Goal: Information Seeking & Learning: Learn about a topic

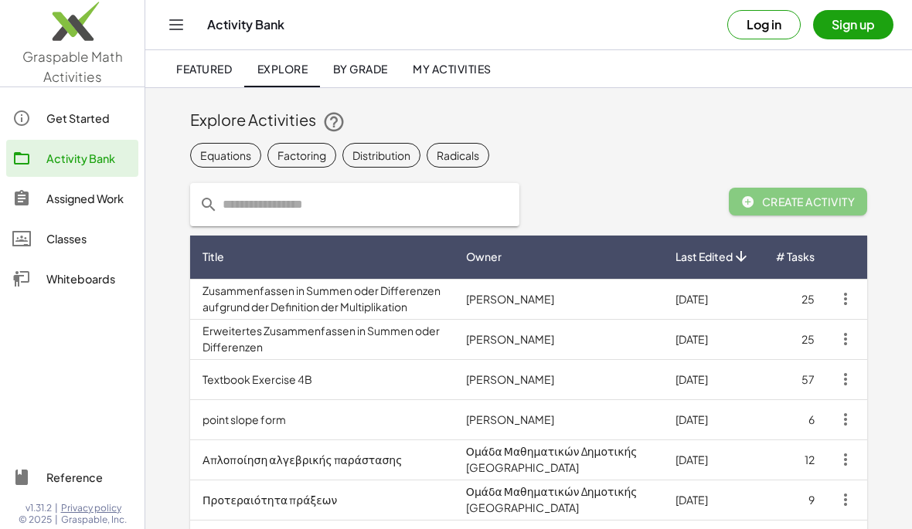
click at [454, 300] on td "Zusammenfassen in Summen oder Differenzen aufgrund der Definition der Multiplik…" at bounding box center [322, 299] width 264 height 40
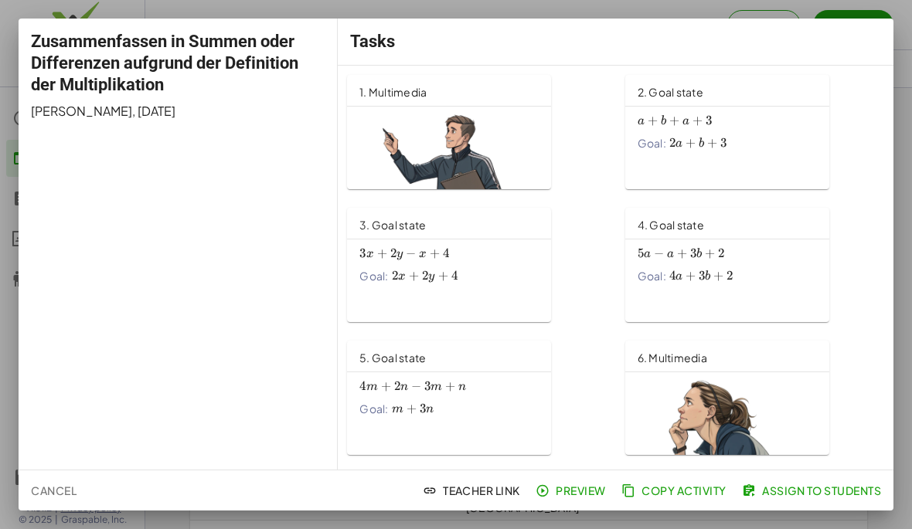
click at [852, 2] on div at bounding box center [456, 264] width 912 height 529
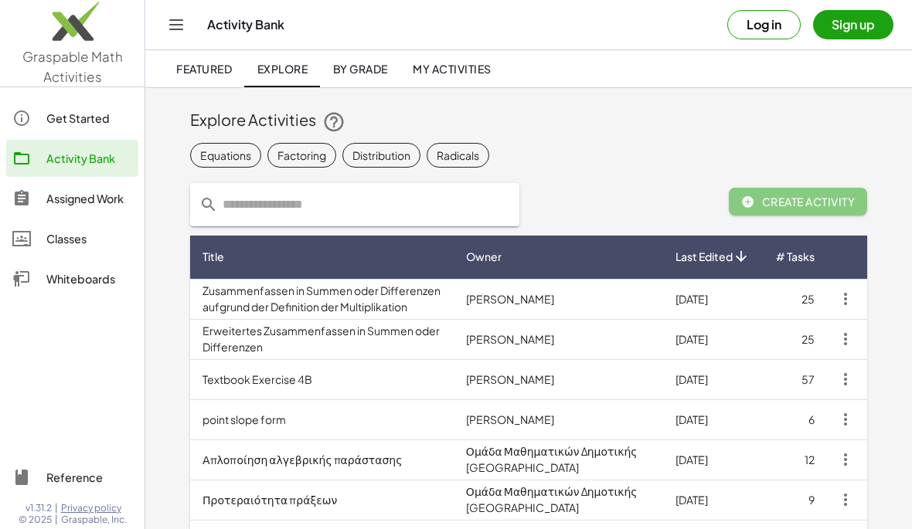
click at [852, 2] on div "Activity Bank Log in Sign up" at bounding box center [529, 24] width 730 height 49
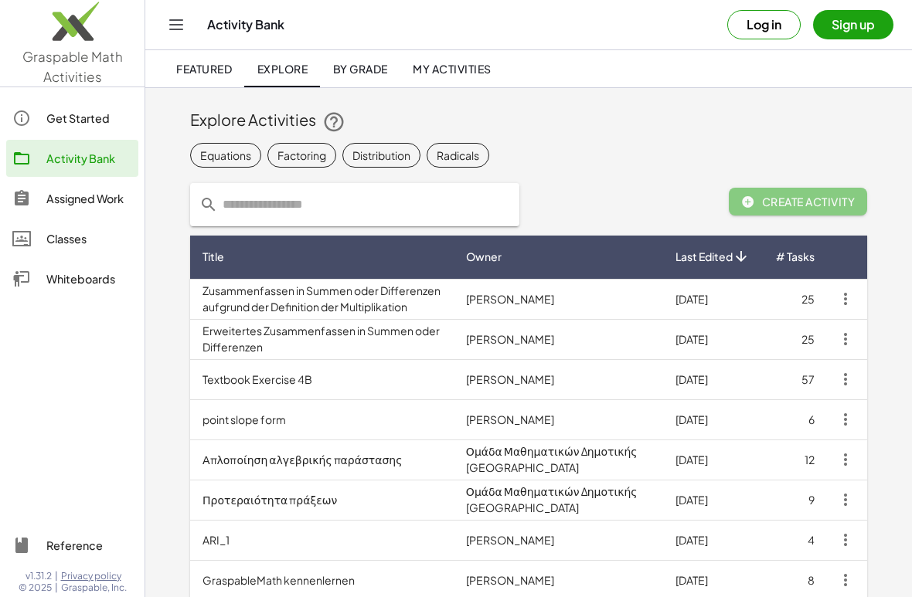
click at [787, 298] on td "25" at bounding box center [795, 299] width 64 height 40
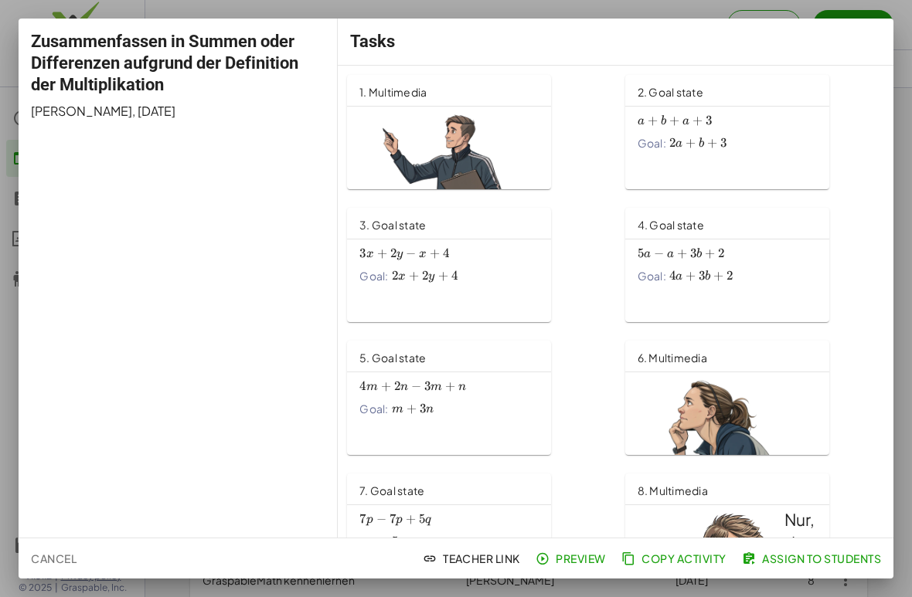
click at [866, 529] on span "Assign to Students" at bounding box center [813, 559] width 136 height 14
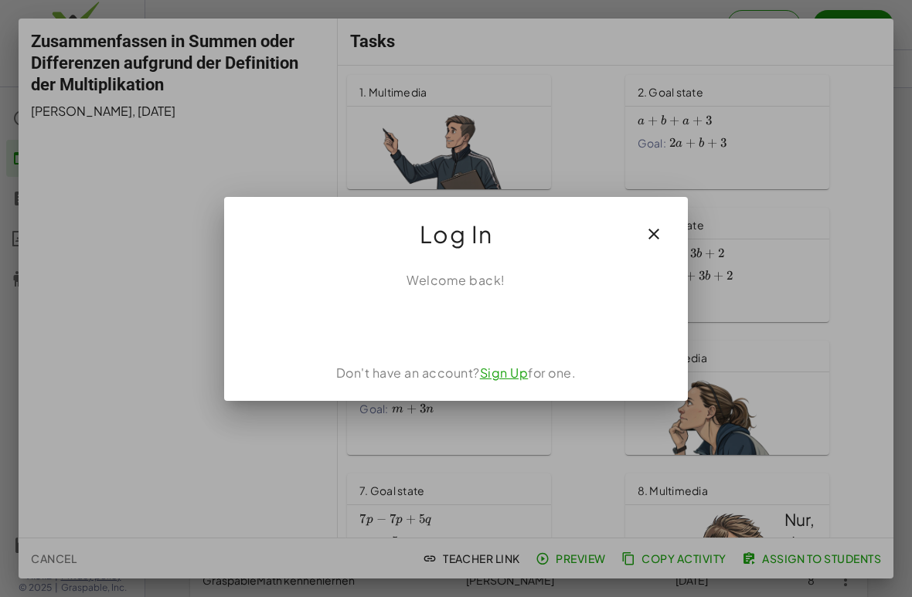
click at [668, 222] on button "button" at bounding box center [653, 234] width 37 height 37
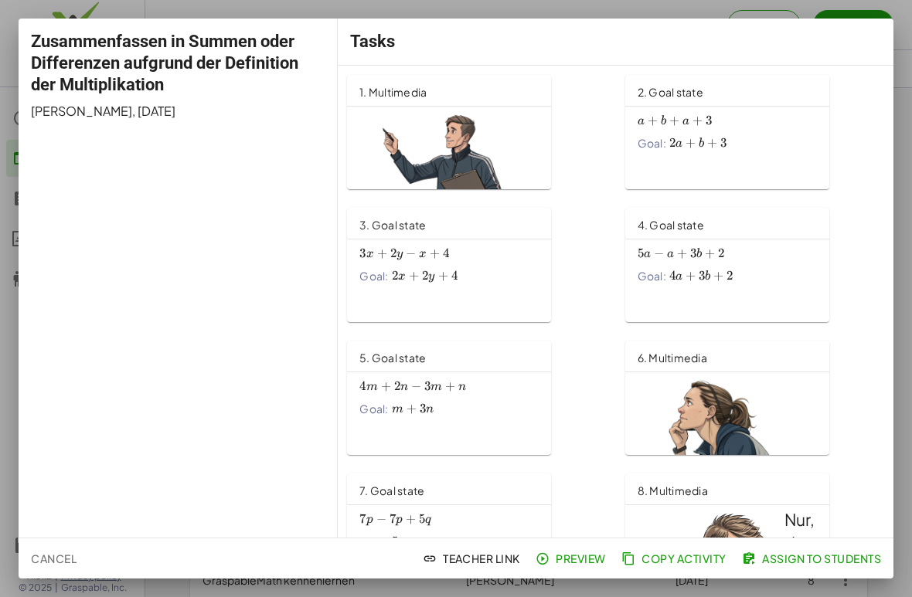
click at [505, 136] on img at bounding box center [448, 235] width 179 height 251
